Goal: Navigation & Orientation: Find specific page/section

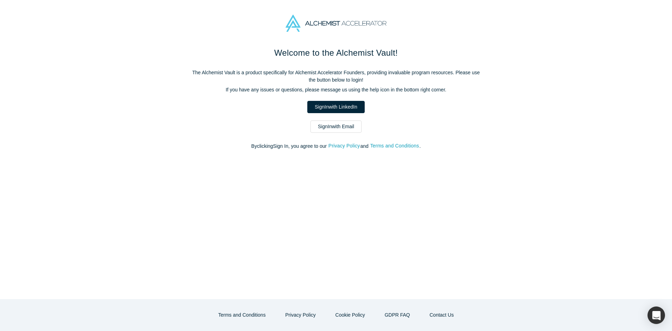
click at [350, 124] on link "Sign In with Email" at bounding box center [335, 126] width 51 height 12
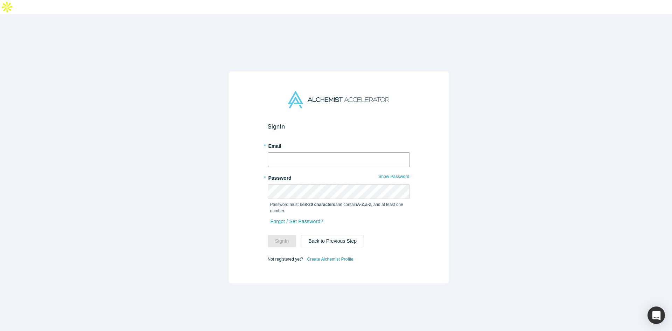
click at [331, 152] on input "text" at bounding box center [339, 159] width 142 height 15
type input "[EMAIL_ADDRESS]"
click at [290, 235] on button "Sign In" at bounding box center [282, 241] width 29 height 12
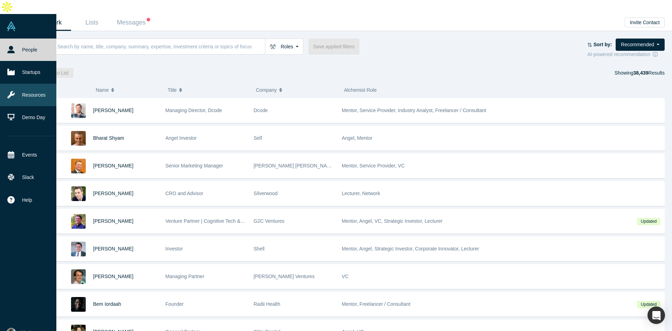
click at [30, 84] on link "Resources" at bounding box center [31, 95] width 62 height 22
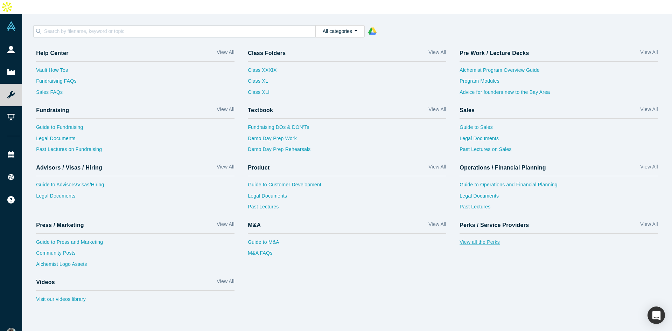
click at [475, 238] on link "View all the Perks" at bounding box center [558, 243] width 198 height 11
